Goal: Browse casually

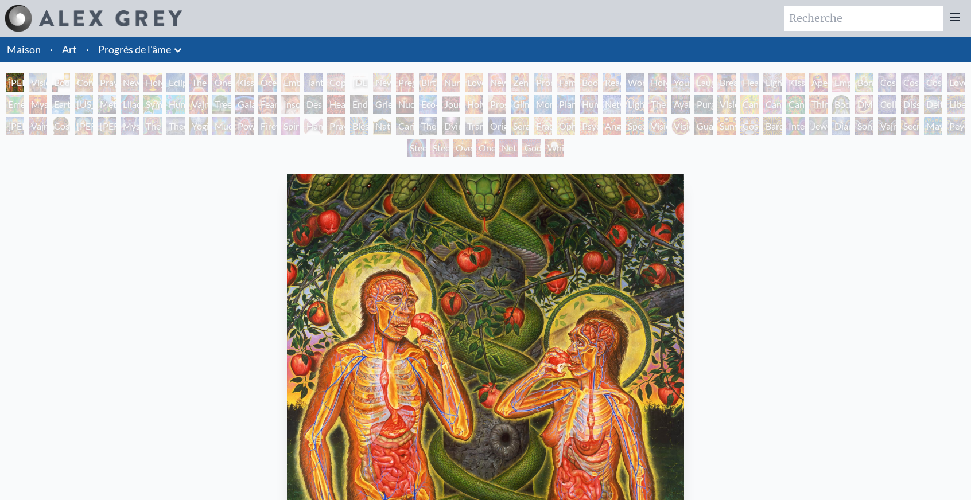
drag, startPoint x: 0, startPoint y: 0, endPoint x: 105, endPoint y: 29, distance: 109.0
click at [105, 26] on img at bounding box center [110, 18] width 143 height 16
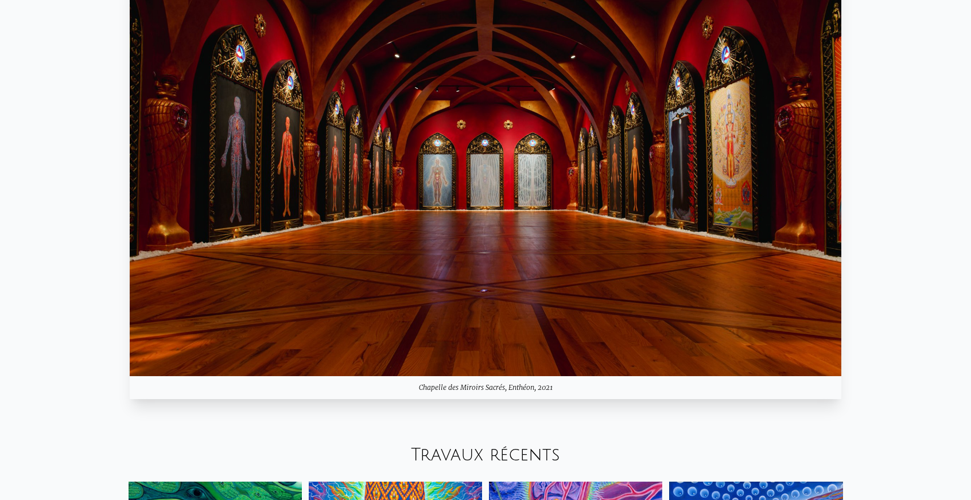
scroll to position [1147, 0]
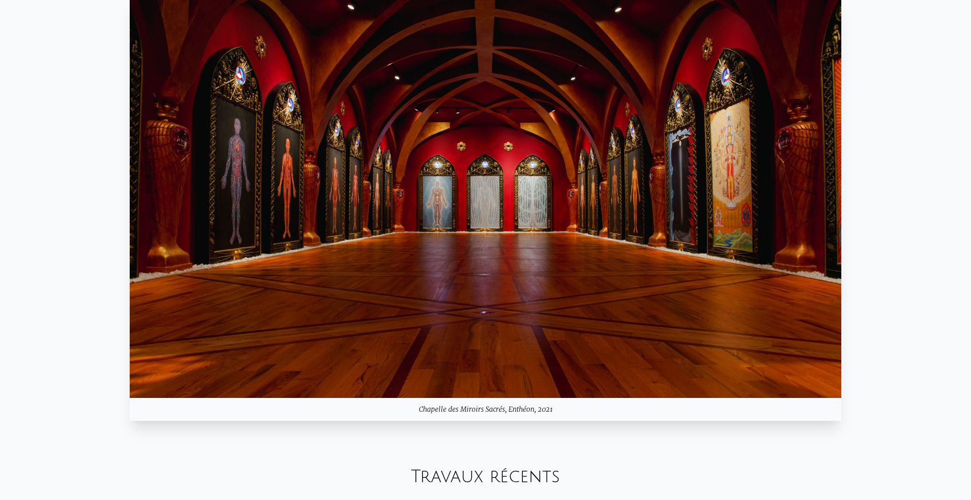
click at [534, 258] on img at bounding box center [485, 198] width 711 height 400
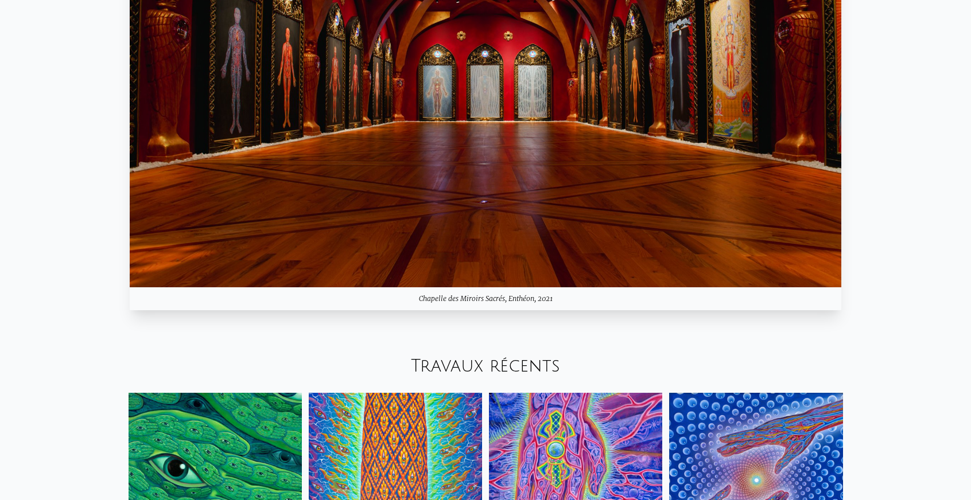
scroll to position [1262, 0]
